Goal: Information Seeking & Learning: Learn about a topic

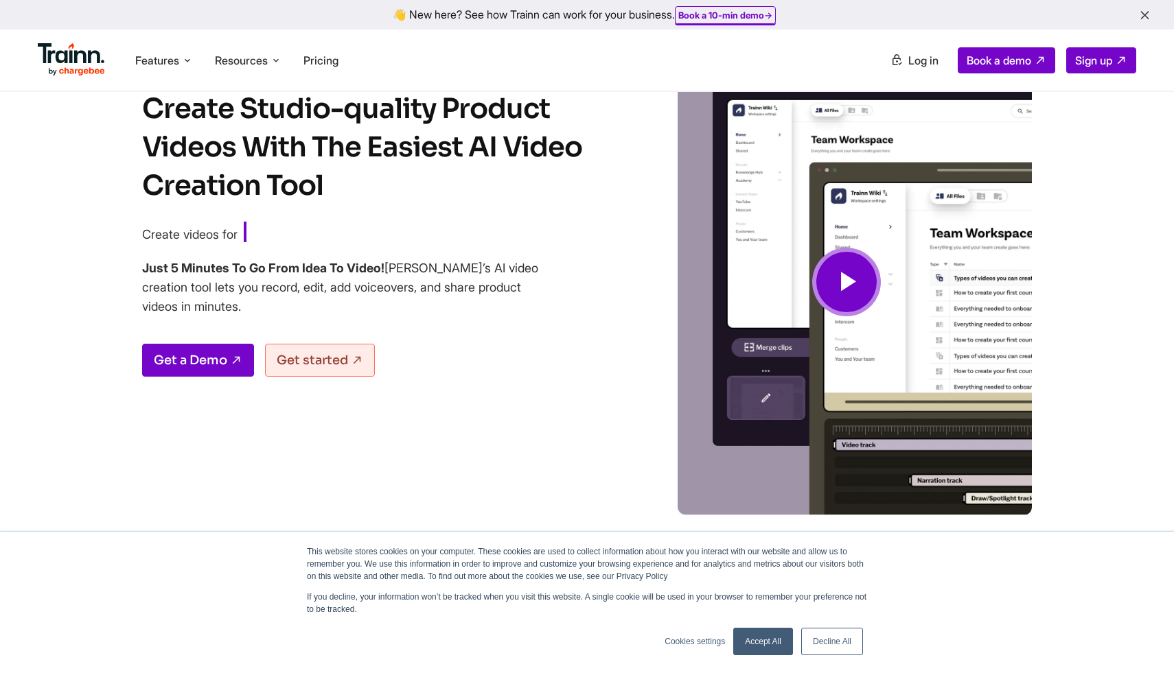
scroll to position [72, 0]
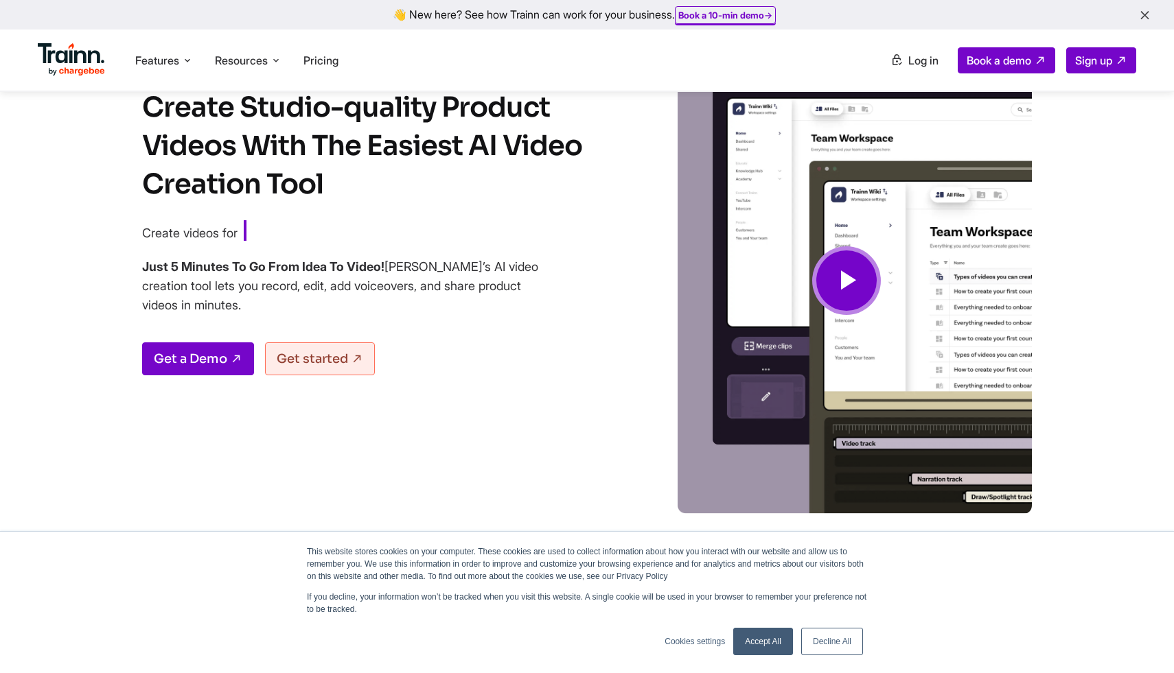
click at [452, 435] on div "Create Studio-quality Product Videos With The Easiest AI Video Creation Tool Cr…" at bounding box center [375, 302] width 467 height 426
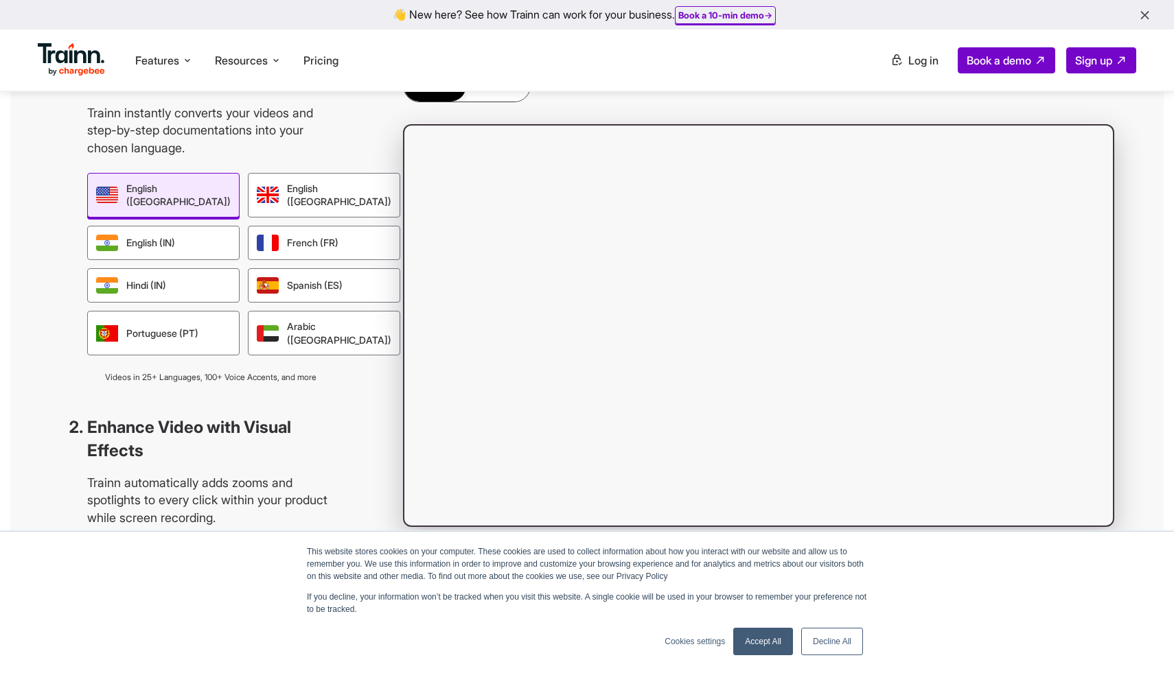
scroll to position [1260, 0]
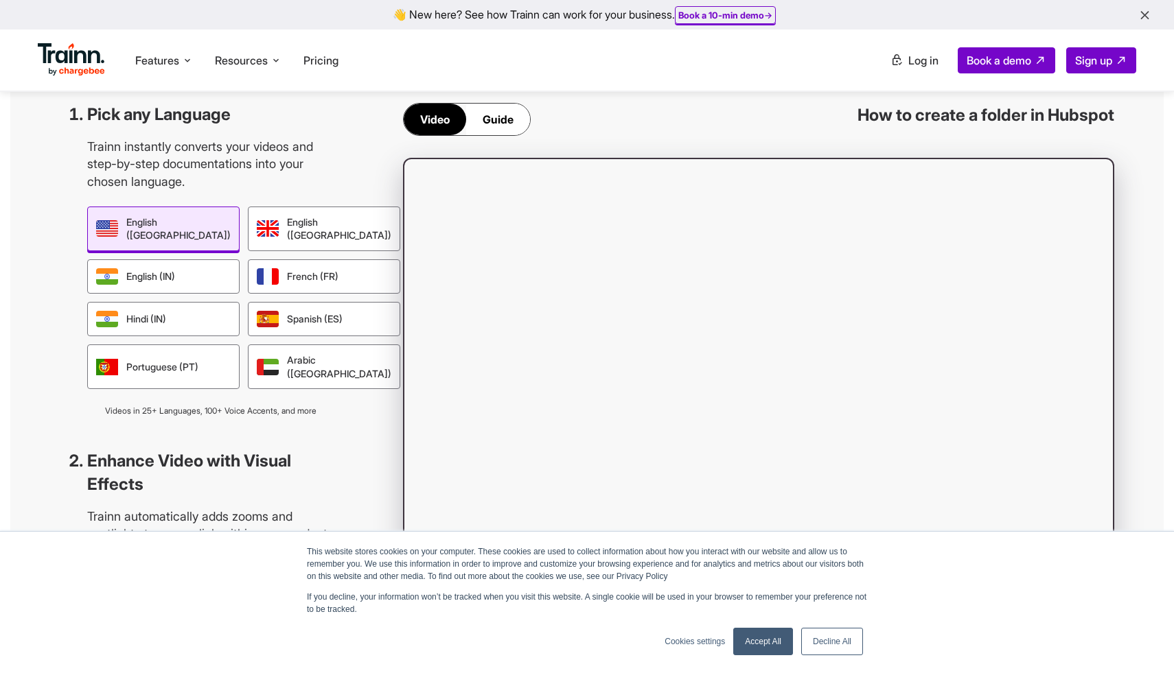
click at [373, 382] on div "Pick any Language Trainn instantly converts your videos and step-by-step docume…" at bounding box center [586, 362] width 1153 height 601
click at [360, 371] on div "Pick any Language Trainn instantly converts your videos and step-by-step docume…" at bounding box center [586, 362] width 1153 height 601
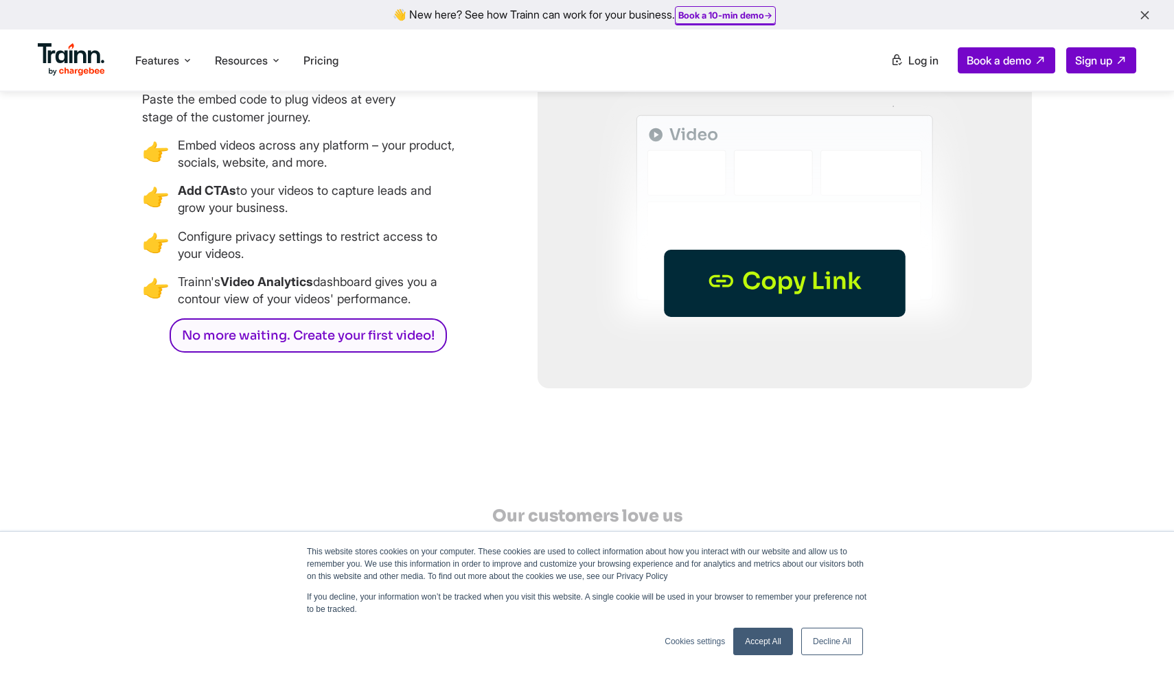
scroll to position [4033, 0]
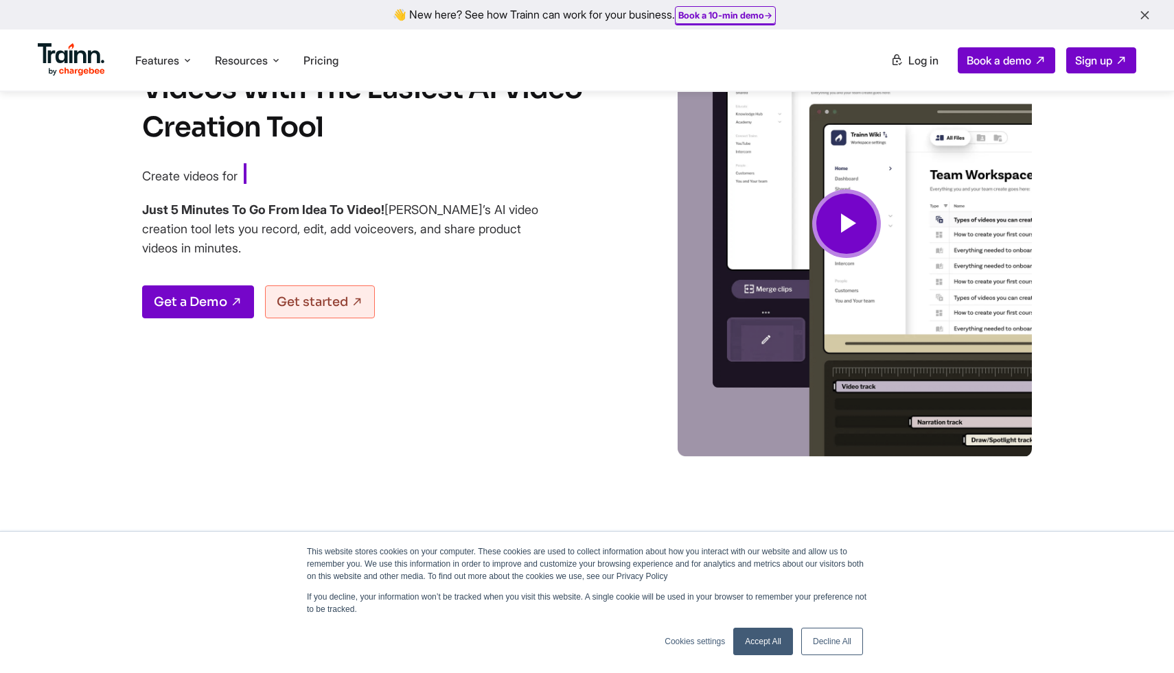
scroll to position [0, 0]
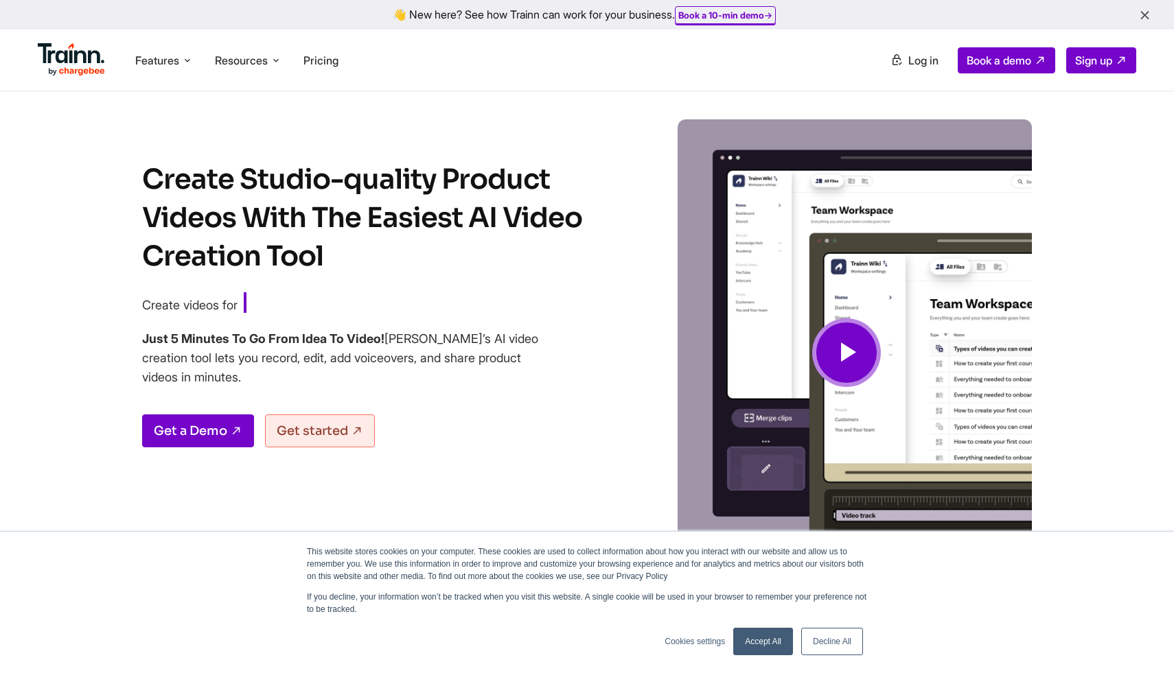
click at [372, 328] on div "Create Studio-quality Product Videos With The Easiest AI Video Creation Tool Cr…" at bounding box center [375, 374] width 467 height 426
